Goal: Task Accomplishment & Management: Use online tool/utility

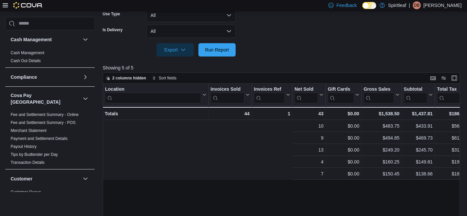
scroll to position [0, 244]
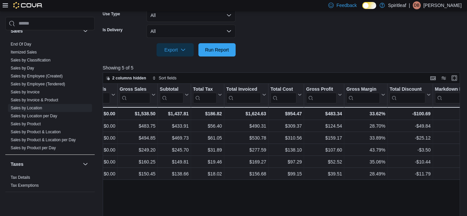
scroll to position [38, 0]
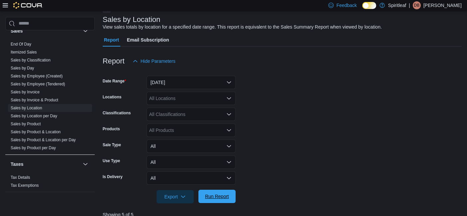
click at [218, 198] on span "Run Report" at bounding box center [217, 196] width 24 height 7
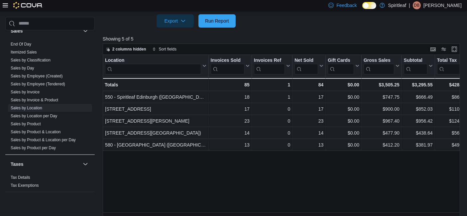
scroll to position [214, 0]
click at [457, 52] on button "Enter fullscreen" at bounding box center [454, 49] width 8 height 8
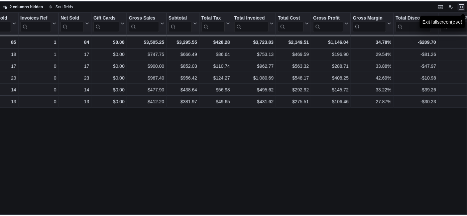
scroll to position [0, 0]
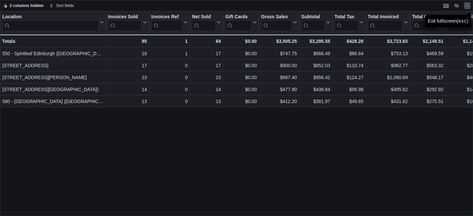
click at [467, 4] on button "Exit fullscreen" at bounding box center [467, 6] width 8 height 8
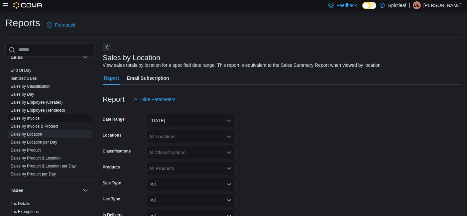
click at [23, 116] on link "Sales by Invoice" at bounding box center [25, 118] width 29 height 5
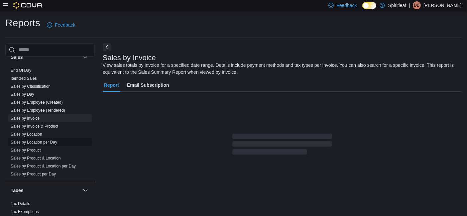
scroll to position [22, 0]
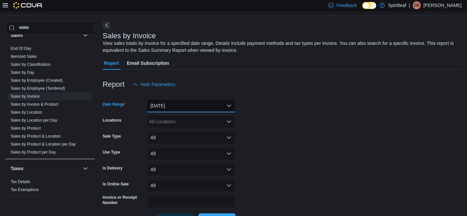
click at [224, 103] on button "[DATE]" at bounding box center [191, 105] width 89 height 13
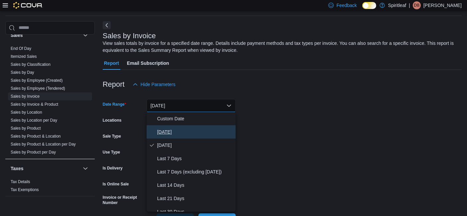
click at [167, 129] on span "[DATE]" at bounding box center [195, 132] width 76 height 8
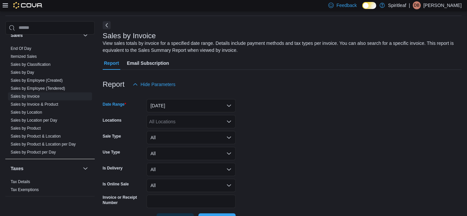
click at [176, 124] on div "All Locations" at bounding box center [191, 121] width 89 height 13
type input "***"
click at [188, 135] on span "580 - [GEOGRAPHIC_DATA] ([GEOGRAPHIC_DATA])" at bounding box center [227, 132] width 113 height 7
click at [268, 150] on form "Date Range [DATE] Locations 580 - [GEOGRAPHIC_DATA] ([GEOGRAPHIC_DATA]) Sale Ty…" at bounding box center [282, 159] width 359 height 136
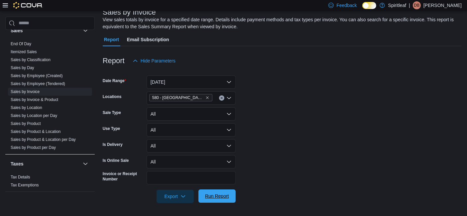
click at [213, 198] on span "Run Report" at bounding box center [217, 196] width 24 height 7
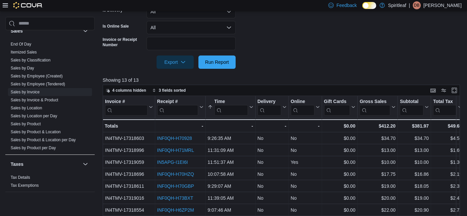
scroll to position [181, 0]
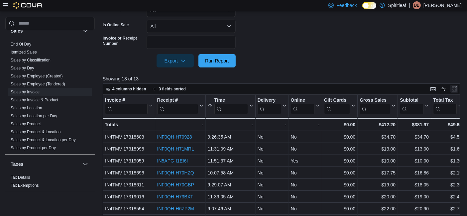
click at [455, 91] on button "Enter fullscreen" at bounding box center [454, 89] width 8 height 8
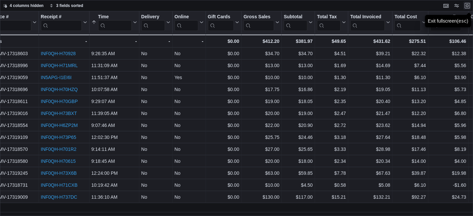
scroll to position [0, 2]
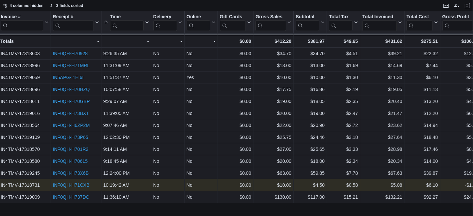
click at [73, 183] on link "INF0QH-H71CXB" at bounding box center [71, 184] width 37 height 5
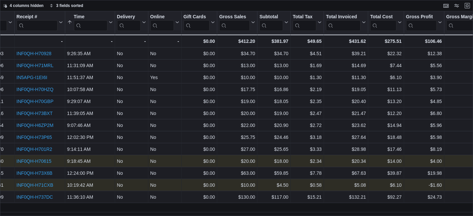
scroll to position [0, 0]
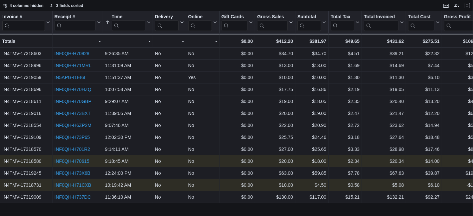
click at [78, 160] on link "INF0QH-H70615" at bounding box center [72, 161] width 35 height 5
click at [129, 17] on div "Time" at bounding box center [129, 17] width 34 height 6
click at [130, 48] on span "Sort Low-High" at bounding box center [132, 47] width 25 height 5
click at [123, 17] on div "Time" at bounding box center [125, 17] width 40 height 6
click at [129, 49] on span "Sort Low-High" at bounding box center [132, 47] width 25 height 5
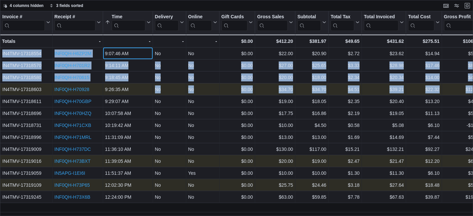
drag, startPoint x: 129, startPoint y: 49, endPoint x: 165, endPoint y: 88, distance: 53.7
click at [165, 88] on div "No" at bounding box center [169, 89] width 29 height 8
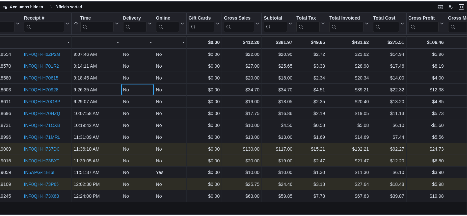
scroll to position [0, 31]
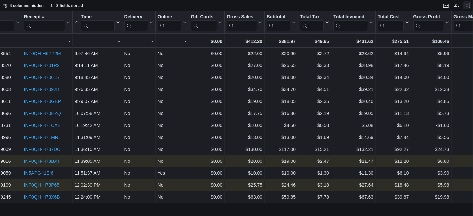
click at [467, 5] on button "Exit fullscreen" at bounding box center [467, 5] width 8 height 8
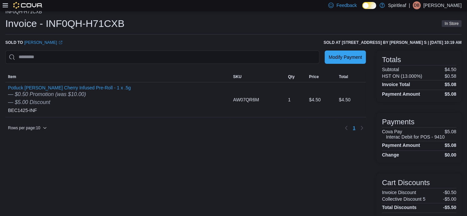
scroll to position [19, 0]
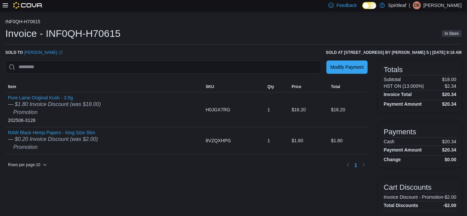
scroll to position [7, 0]
